Goal: Task Accomplishment & Management: Manage account settings

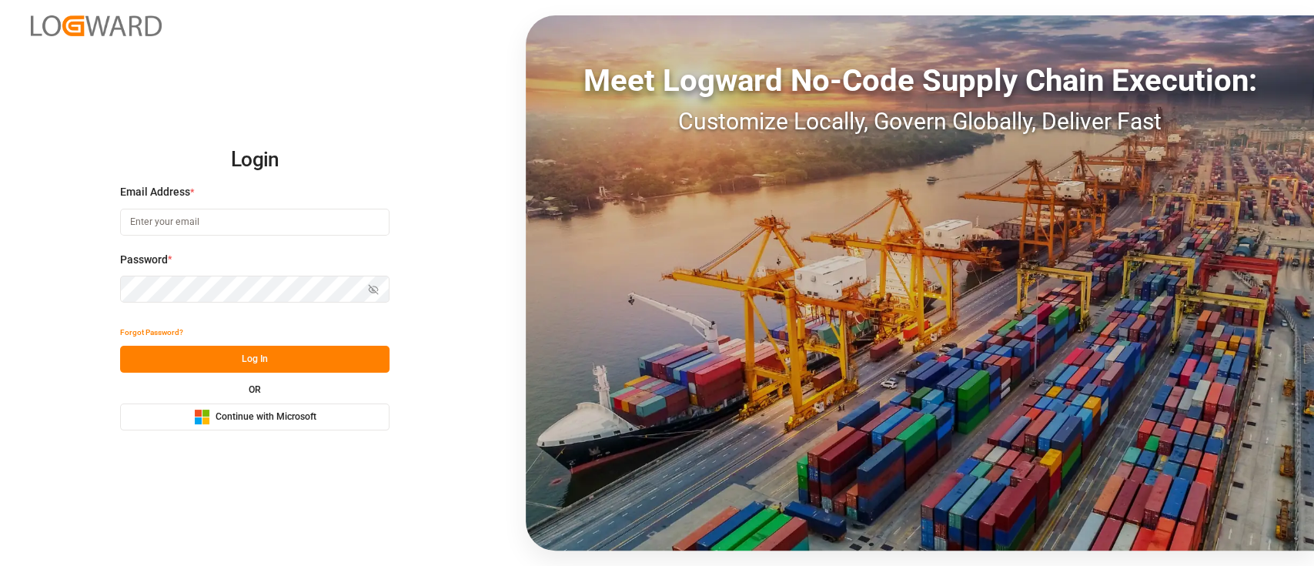
click at [305, 417] on span "Continue with Microsoft" at bounding box center [266, 417] width 101 height 14
